Goal: Task Accomplishment & Management: Use online tool/utility

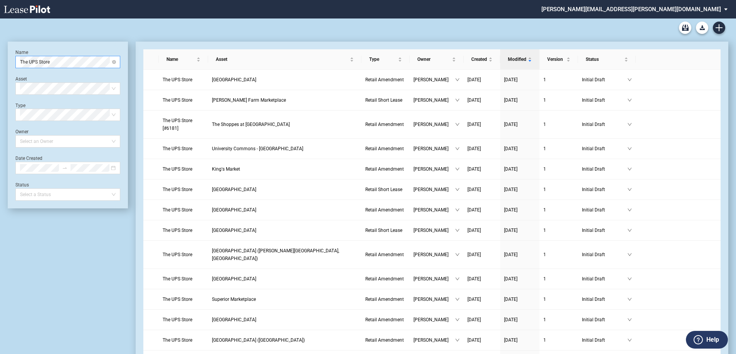
click at [58, 65] on span "The UPS Store" at bounding box center [68, 62] width 96 height 12
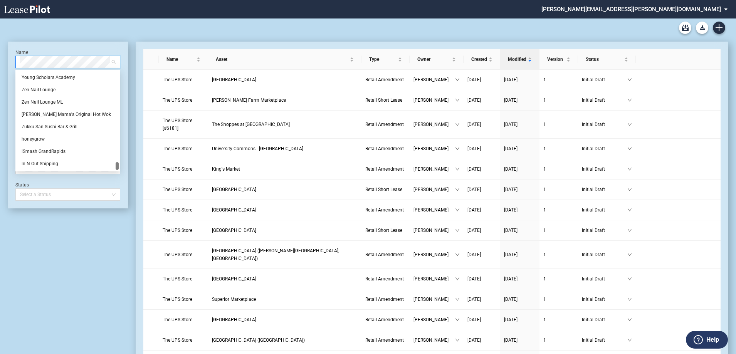
scroll to position [197, 0]
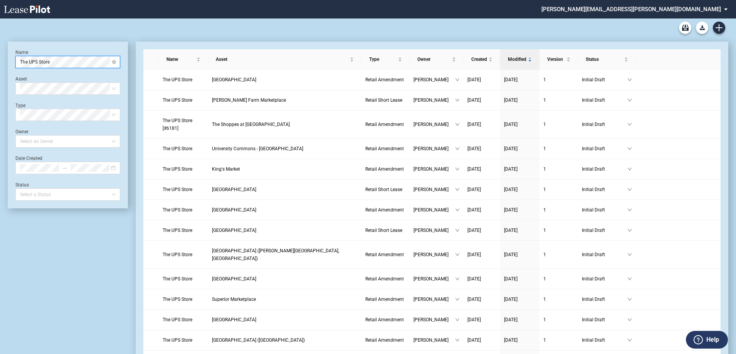
click at [37, 61] on span "The UPS Store" at bounding box center [68, 62] width 96 height 12
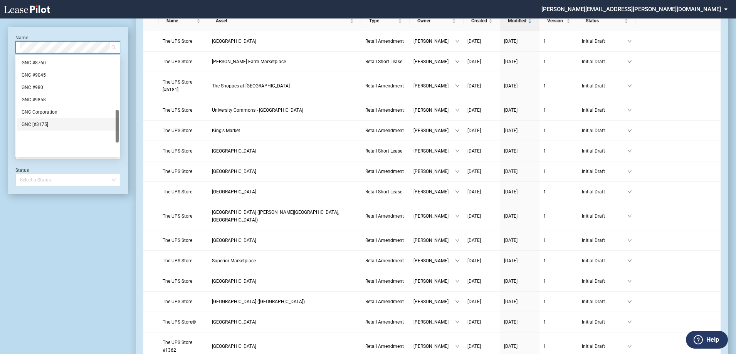
scroll to position [120, 0]
click at [35, 76] on div "GNC #6287" at bounding box center [68, 78] width 92 height 8
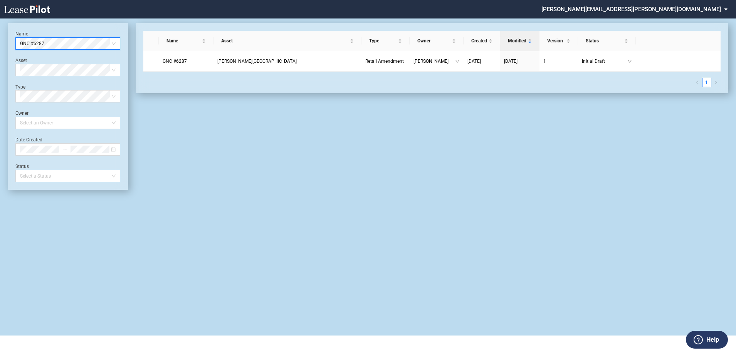
scroll to position [18, 0]
click at [169, 59] on span "GNC #6287" at bounding box center [175, 61] width 24 height 5
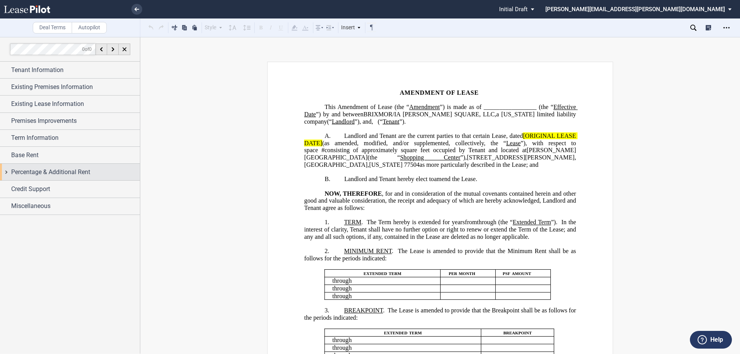
click at [7, 172] on div "Percentage & Additional Rent" at bounding box center [70, 172] width 140 height 17
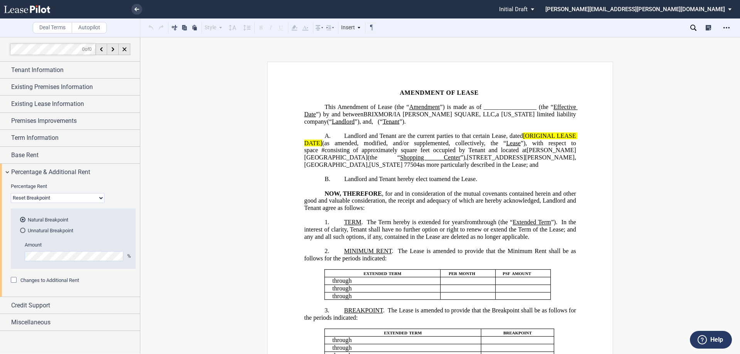
click at [15, 280] on div "Changes to Additional Rent" at bounding box center [15, 281] width 8 height 8
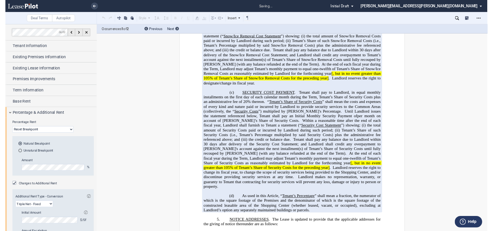
scroll to position [539, 0]
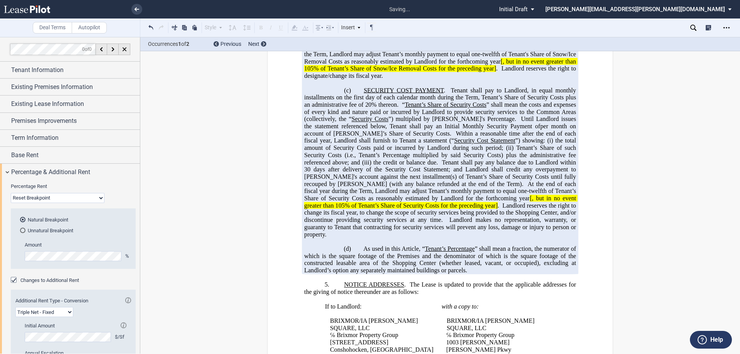
click at [359, 123] on span "Security Costs" at bounding box center [369, 119] width 37 height 7
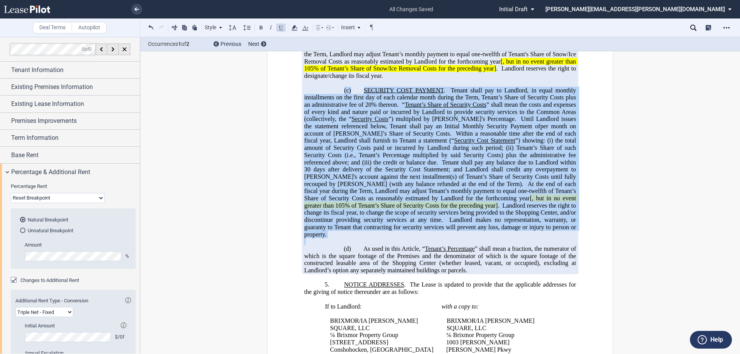
drag, startPoint x: 339, startPoint y: 117, endPoint x: 461, endPoint y: 264, distance: 191.5
click at [461, 264] on div "!!SET_LEVEL_1!! !!ARTICLE_LEVEL_2!! 4. OPERATING EXPENSES . From and after [___…" at bounding box center [440, 47] width 272 height 454
copy div "(l) IPSUMDOL SITA CONSECT . Adipis elits doe te Incididu, ut labor etdolor magn…"
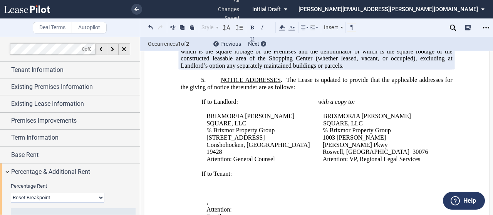
scroll to position [732, 0]
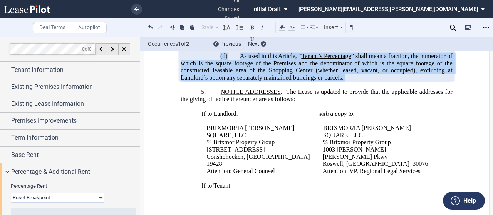
drag, startPoint x: 210, startPoint y: 87, endPoint x: 374, endPoint y: 116, distance: 166.5
click at [374, 116] on div "!!CUSTOM_FOOTER_DISTANCE_0.1!! !!CUSTOM_FOOTER_START!! ﻿ !!CUSTOM_PAGE_NUMBER:T…" at bounding box center [317, 137] width 272 height 1561
copy div "(l) Ip dolo si amet Consect, “ Adipis’e Seddoeiusm ” tempo inci u laboreet, dol…"
